Goal: Find specific page/section: Find specific page/section

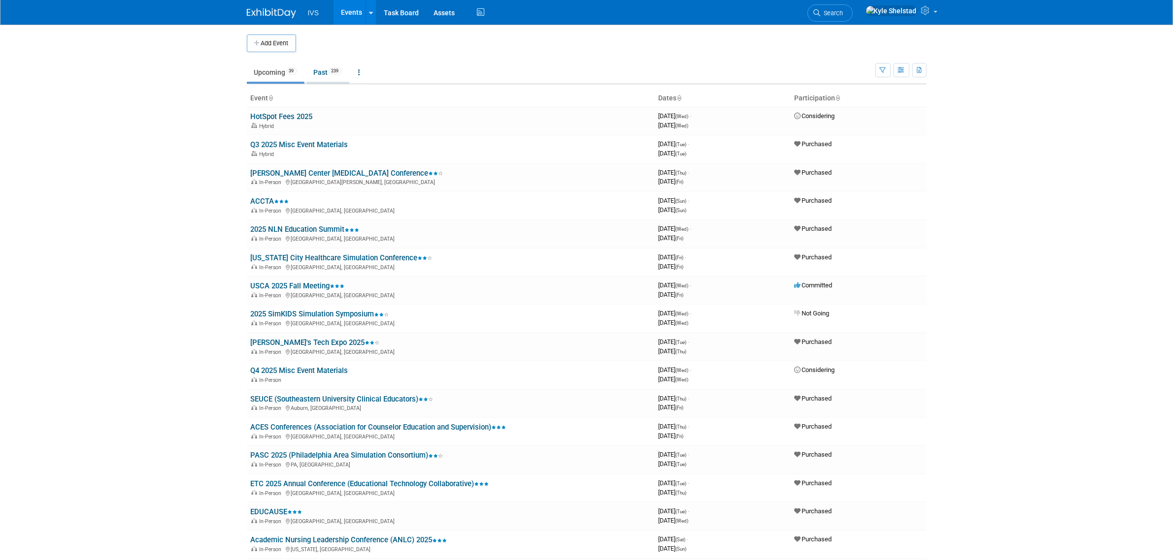
click at [325, 77] on link "Past 239" at bounding box center [327, 72] width 43 height 19
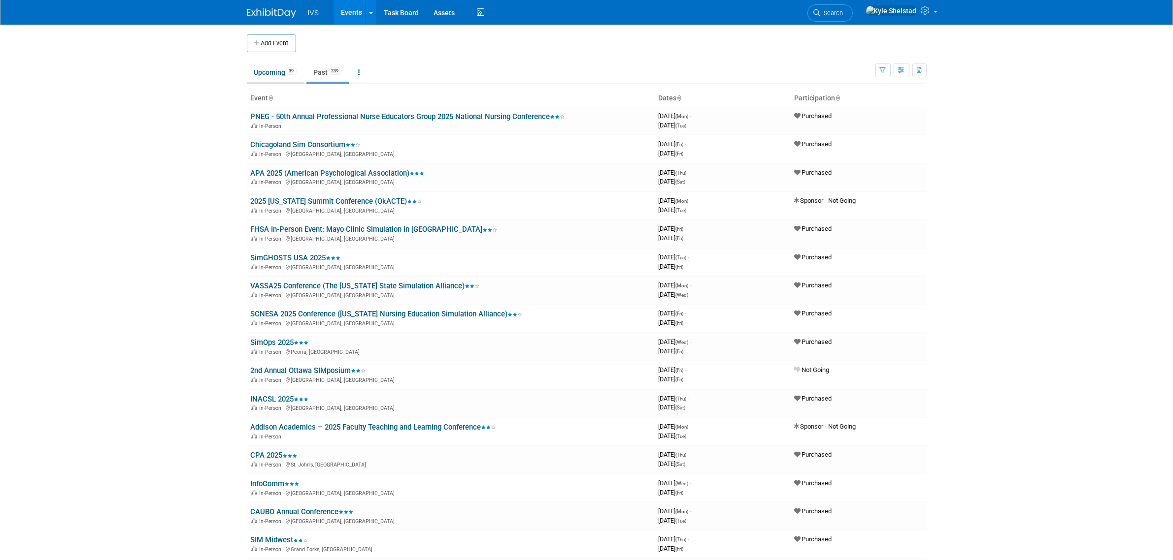
click at [269, 72] on link "Upcoming 39" at bounding box center [276, 72] width 58 height 19
